Goal: Use online tool/utility: Utilize a website feature to perform a specific function

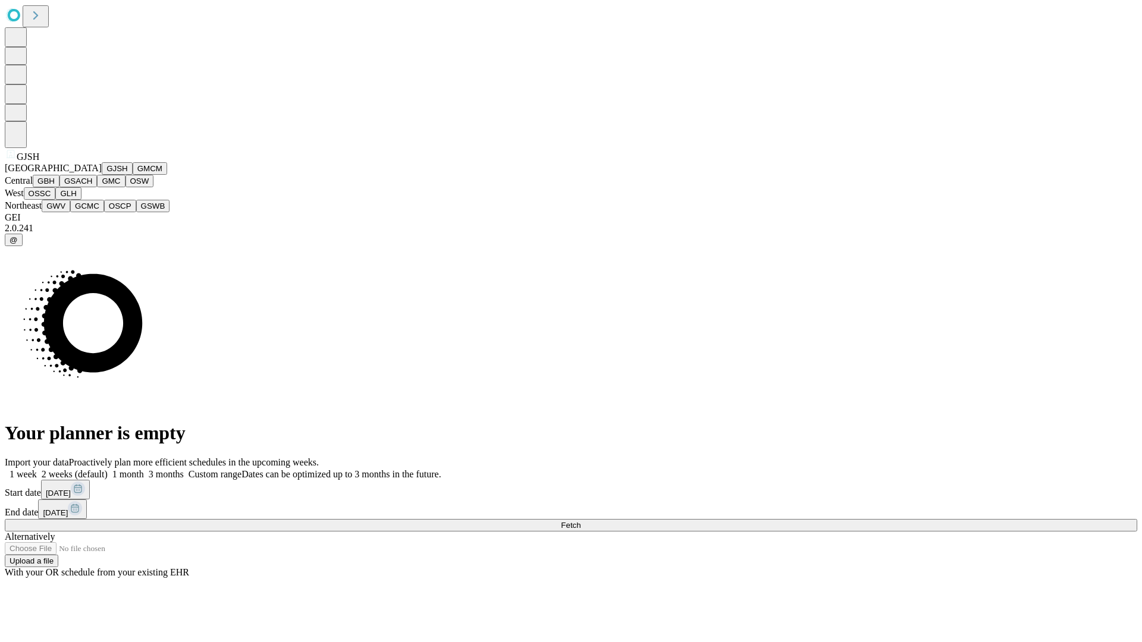
click at [102, 175] on button "GJSH" at bounding box center [117, 168] width 31 height 12
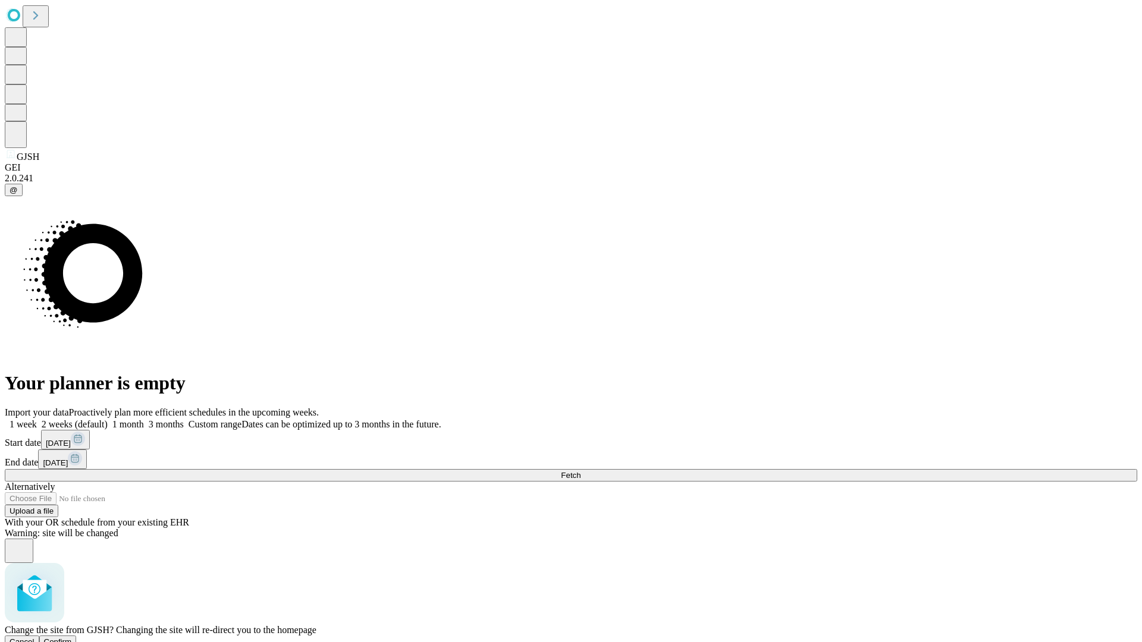
click at [72, 638] on span "Confirm" at bounding box center [58, 642] width 28 height 9
click at [108, 419] on label "2 weeks (default)" at bounding box center [72, 424] width 71 height 10
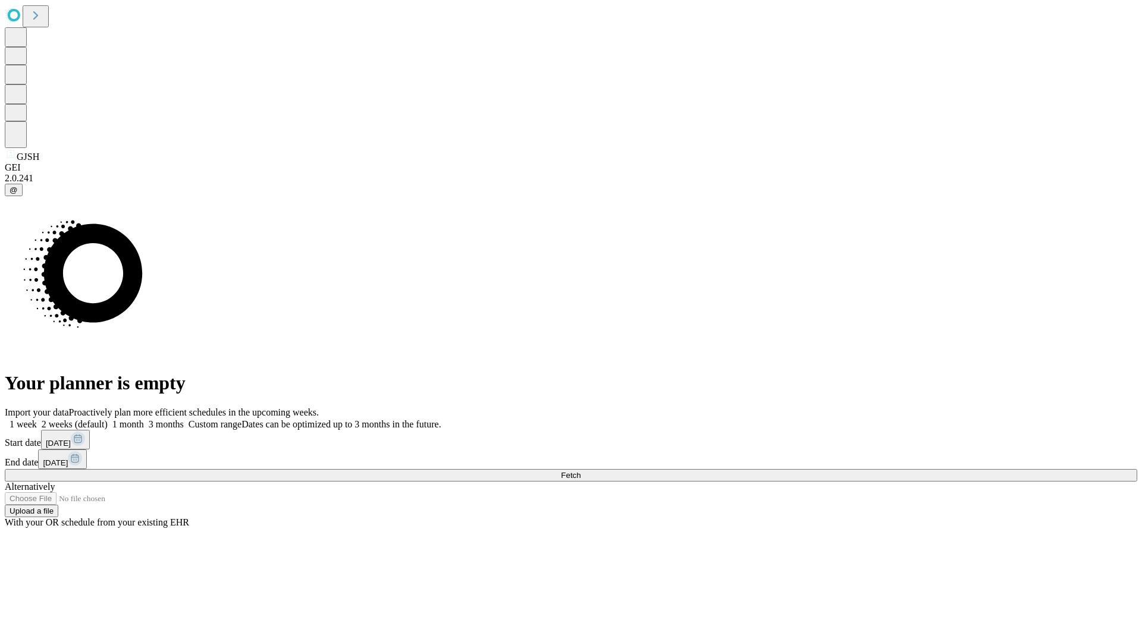
click at [580, 471] on span "Fetch" at bounding box center [571, 475] width 20 height 9
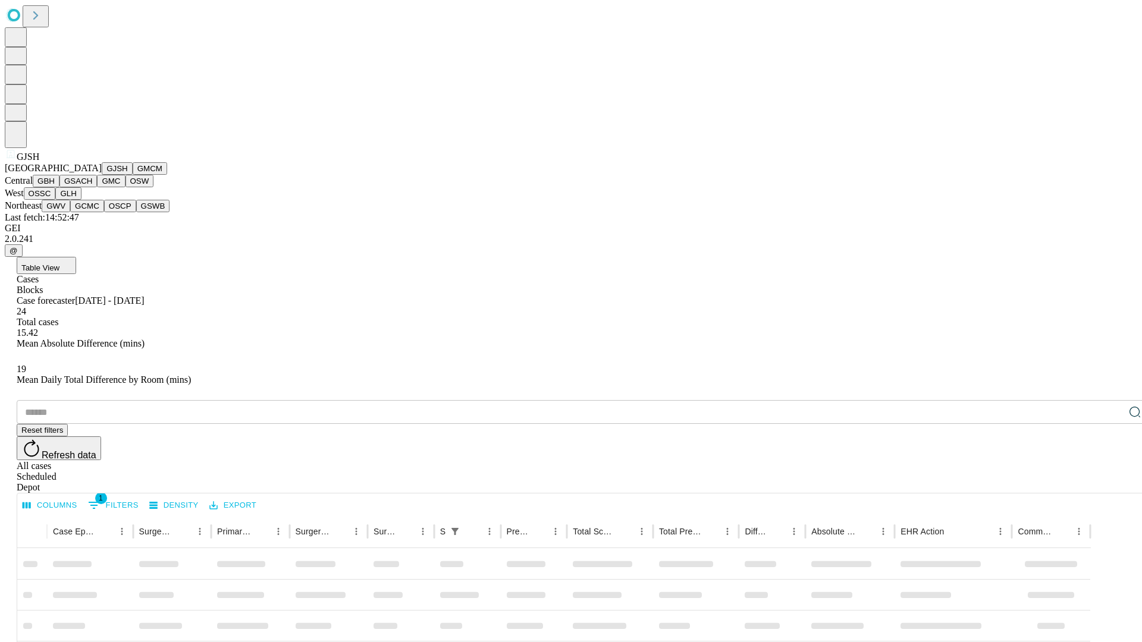
click at [133, 175] on button "GMCM" at bounding box center [150, 168] width 34 height 12
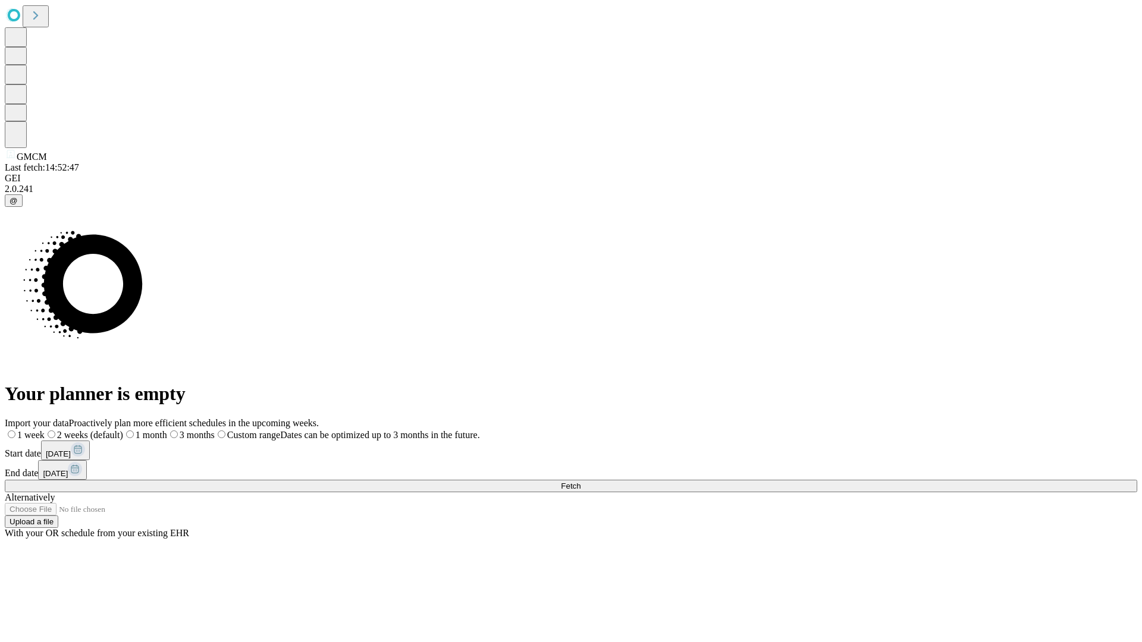
click at [123, 430] on label "2 weeks (default)" at bounding box center [84, 435] width 79 height 10
click at [580, 482] on span "Fetch" at bounding box center [571, 486] width 20 height 9
click at [108, 430] on label "2 weeks (default)" at bounding box center [72, 435] width 71 height 10
click at [580, 482] on span "Fetch" at bounding box center [571, 486] width 20 height 9
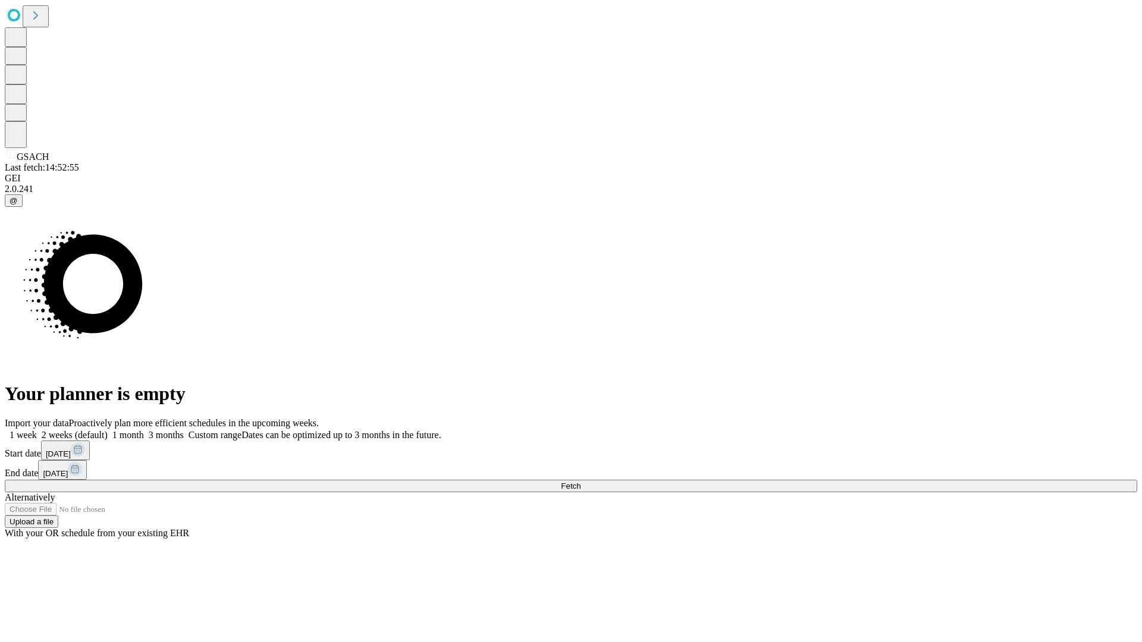
click at [108, 430] on label "2 weeks (default)" at bounding box center [72, 435] width 71 height 10
click at [580, 482] on span "Fetch" at bounding box center [571, 486] width 20 height 9
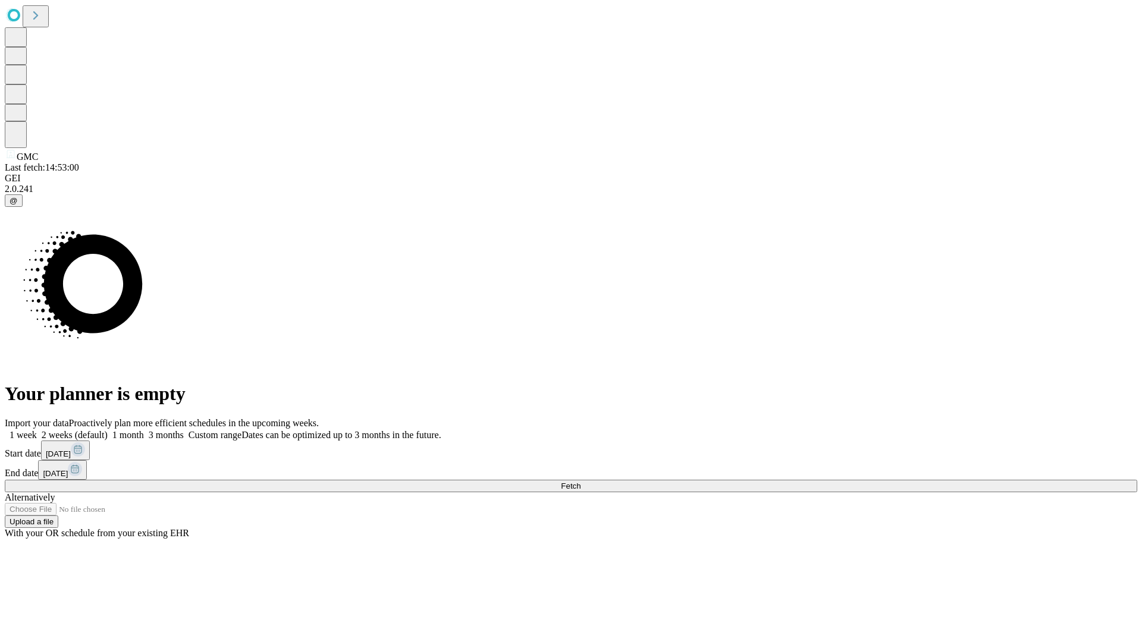
click at [580, 482] on span "Fetch" at bounding box center [571, 486] width 20 height 9
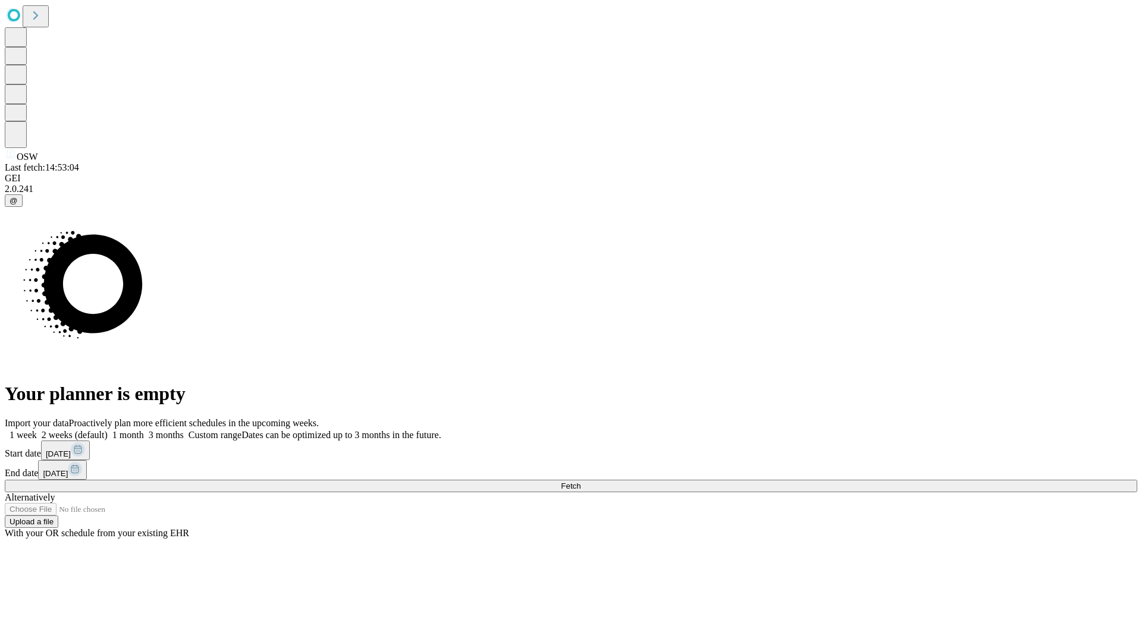
click at [108, 430] on label "2 weeks (default)" at bounding box center [72, 435] width 71 height 10
click at [580, 482] on span "Fetch" at bounding box center [571, 486] width 20 height 9
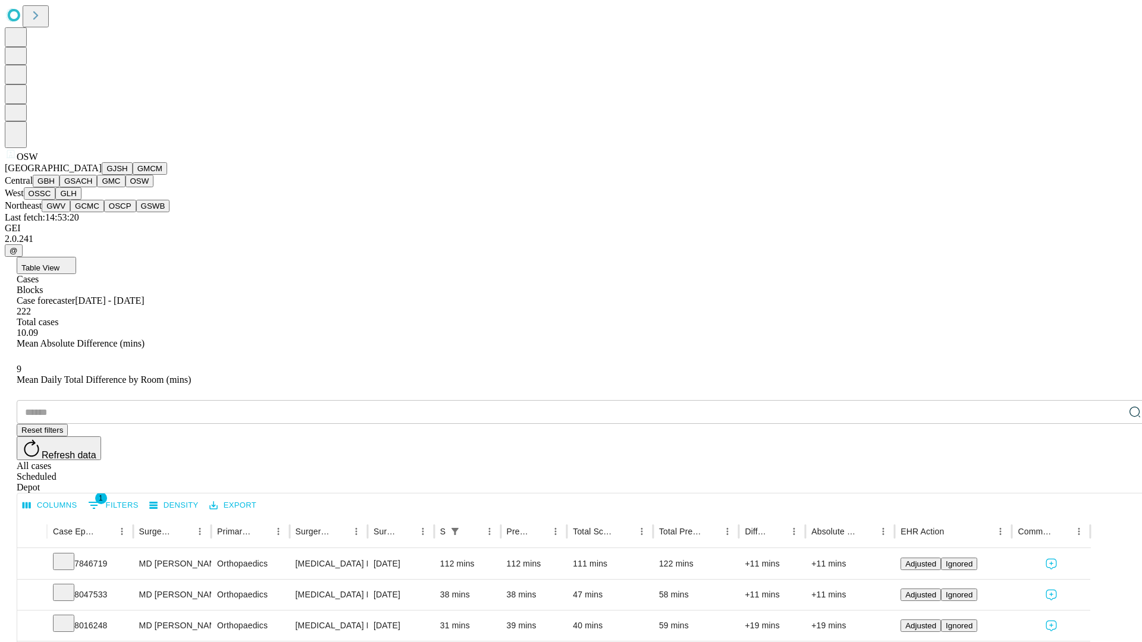
click at [56, 200] on button "OSSC" at bounding box center [40, 193] width 32 height 12
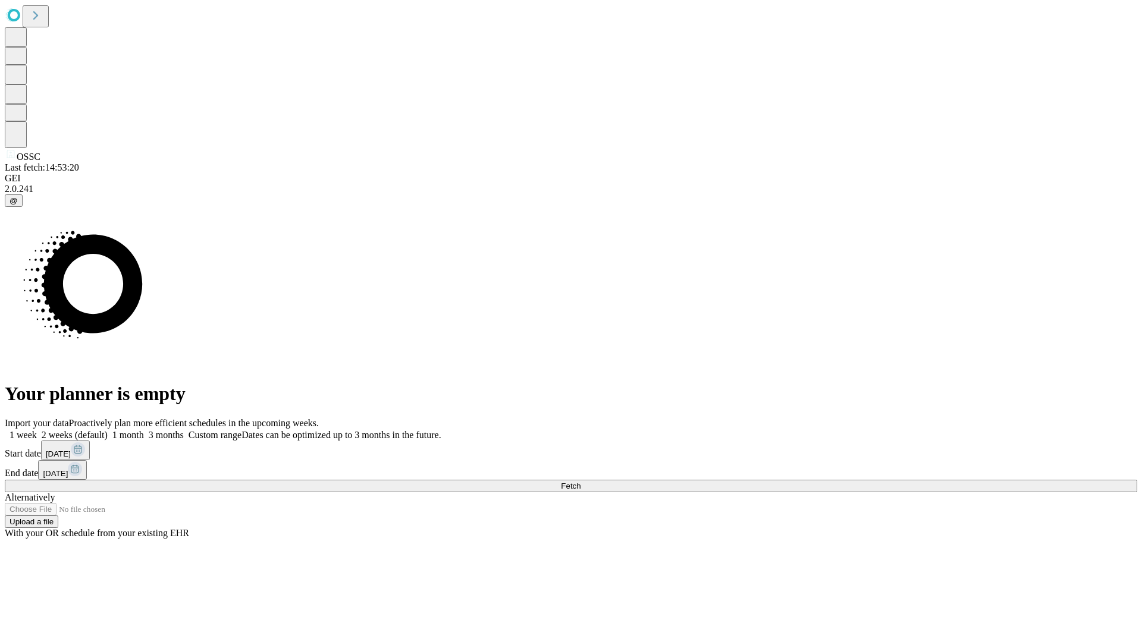
click at [108, 430] on label "2 weeks (default)" at bounding box center [72, 435] width 71 height 10
click at [580, 482] on span "Fetch" at bounding box center [571, 486] width 20 height 9
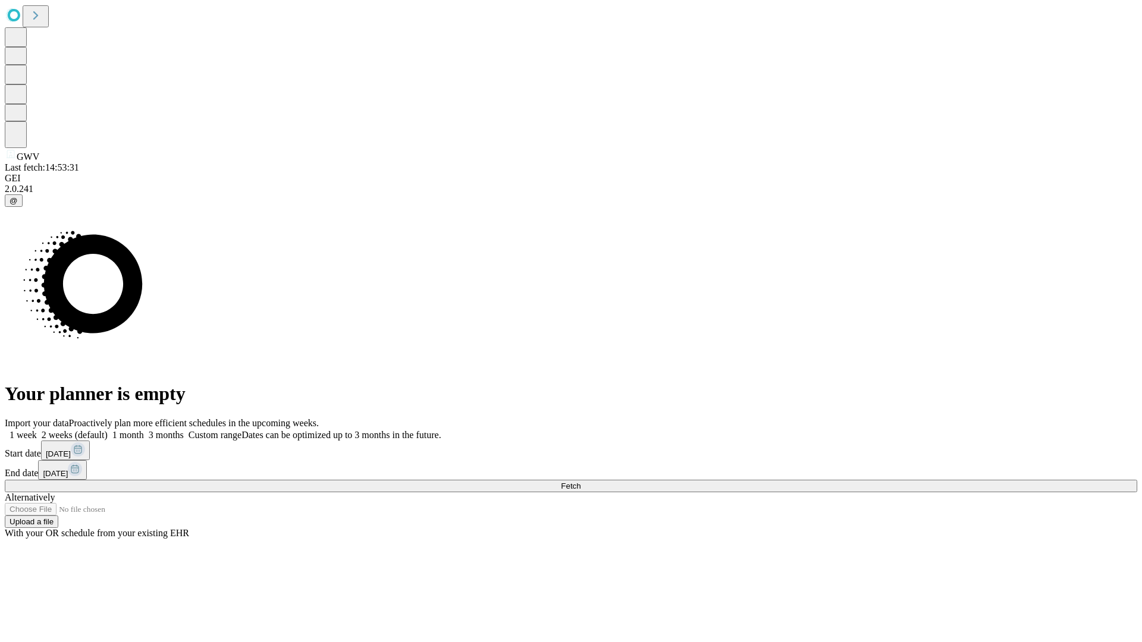
click at [108, 430] on label "2 weeks (default)" at bounding box center [72, 435] width 71 height 10
click at [580, 482] on span "Fetch" at bounding box center [571, 486] width 20 height 9
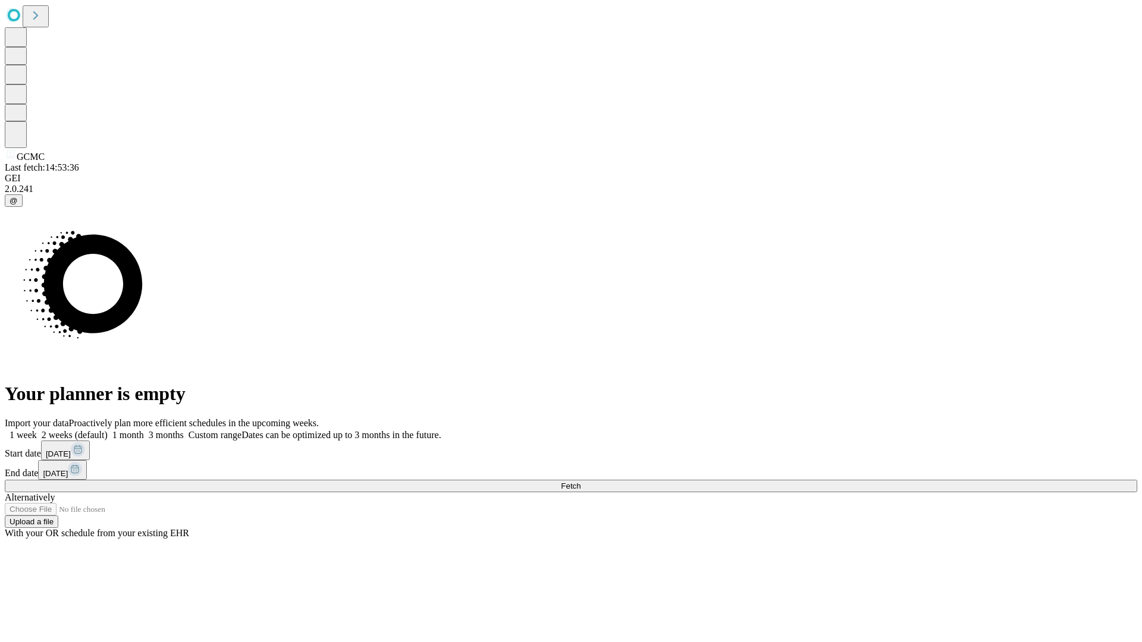
click at [108, 430] on label "2 weeks (default)" at bounding box center [72, 435] width 71 height 10
click at [580, 482] on span "Fetch" at bounding box center [571, 486] width 20 height 9
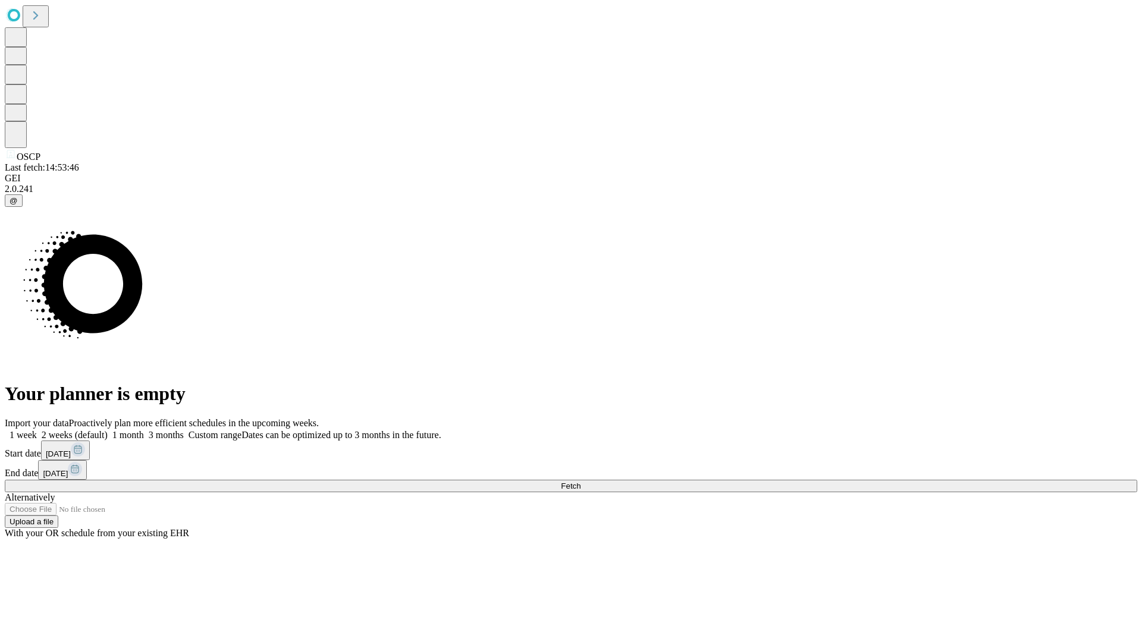
click at [108, 430] on label "2 weeks (default)" at bounding box center [72, 435] width 71 height 10
click at [580, 482] on span "Fetch" at bounding box center [571, 486] width 20 height 9
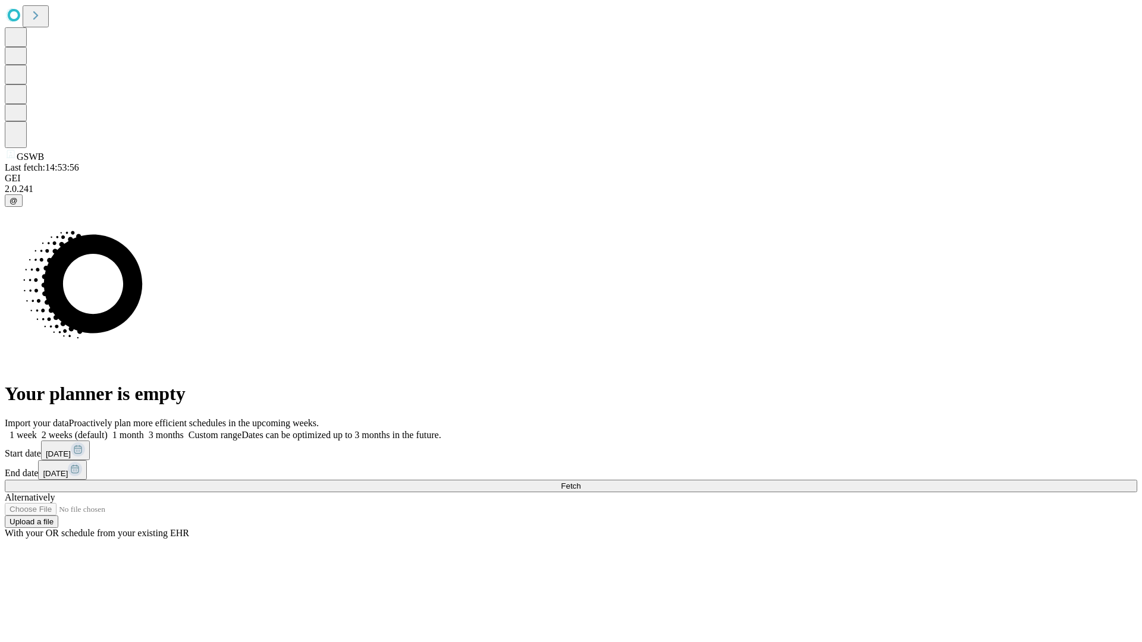
click at [580, 482] on span "Fetch" at bounding box center [571, 486] width 20 height 9
